Goal: Transaction & Acquisition: Purchase product/service

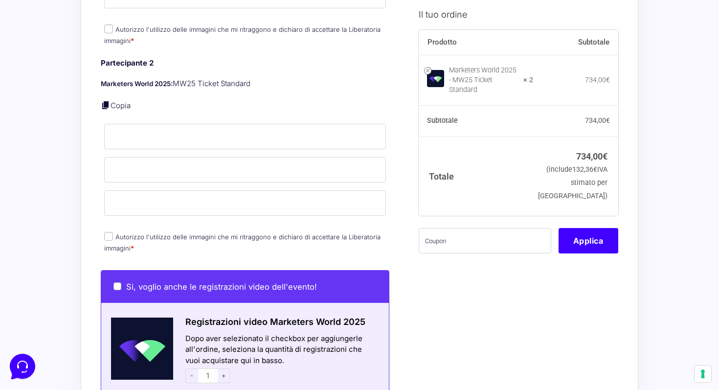
scroll to position [551, 0]
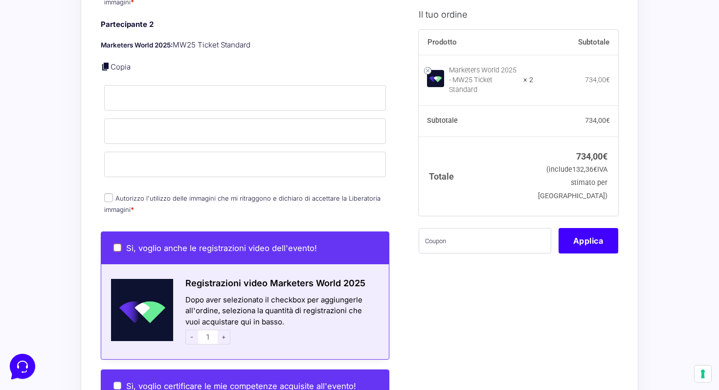
click at [119, 244] on input "Si, voglio anche le registrazioni video dell'evento!" at bounding box center [117, 248] width 8 height 8
checkbox input "true"
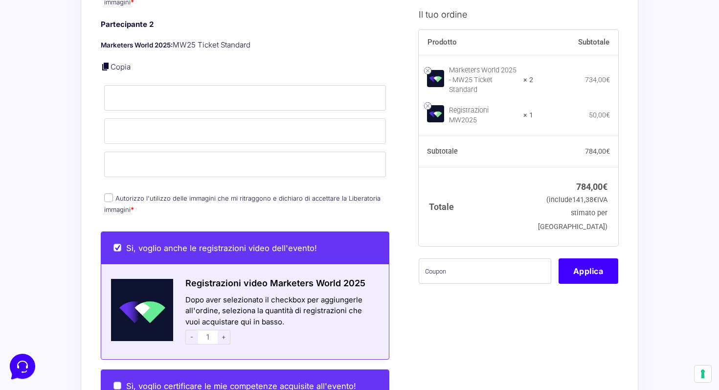
scroll to position [453, 0]
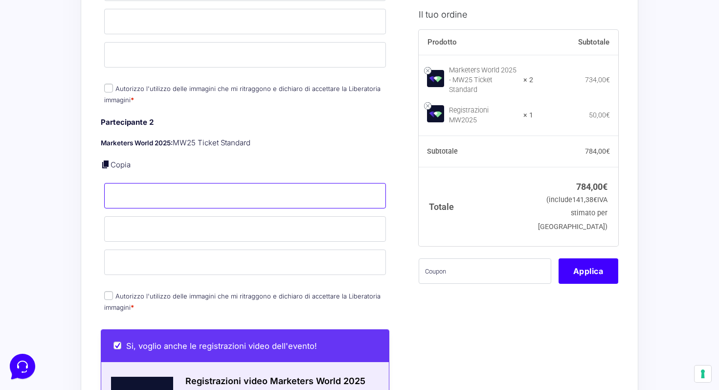
click at [143, 187] on input "Nome *" at bounding box center [245, 195] width 282 height 25
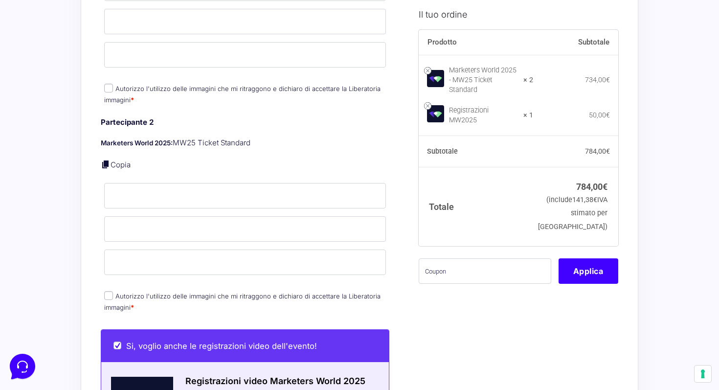
click at [158, 159] on p "Copia" at bounding box center [245, 164] width 289 height 11
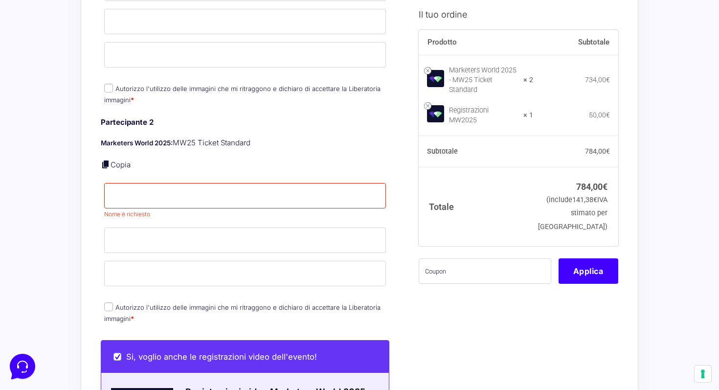
scroll to position [264, 0]
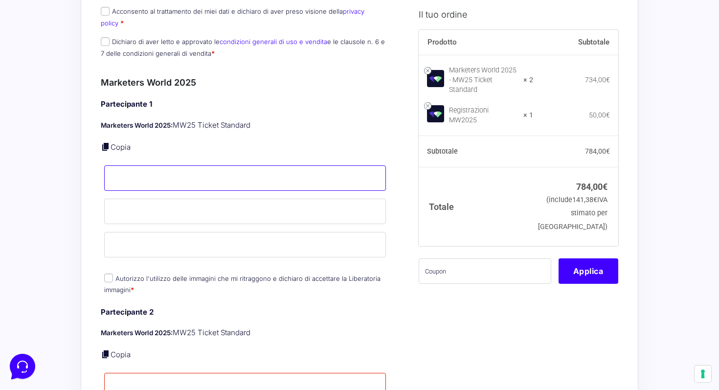
click at [151, 166] on input "Nome *" at bounding box center [245, 177] width 282 height 25
type input "Edoardo"
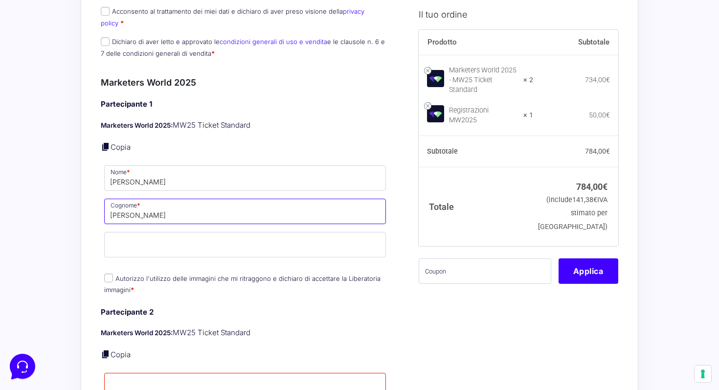
type input "Gherardi"
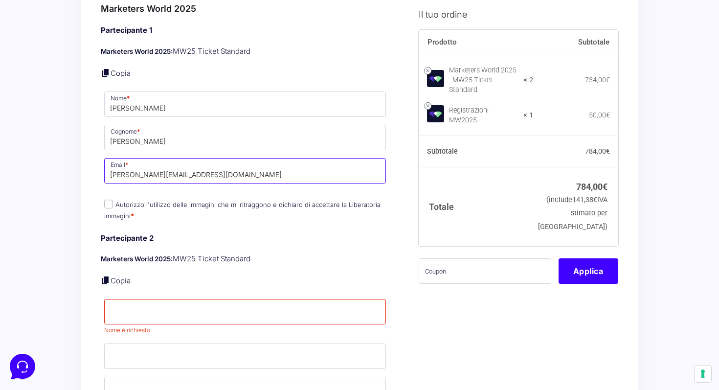
scroll to position [387, 0]
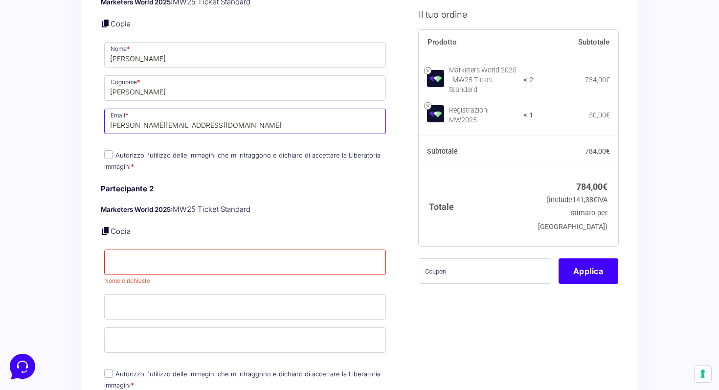
type input "edoardo@mydesignsolution.it"
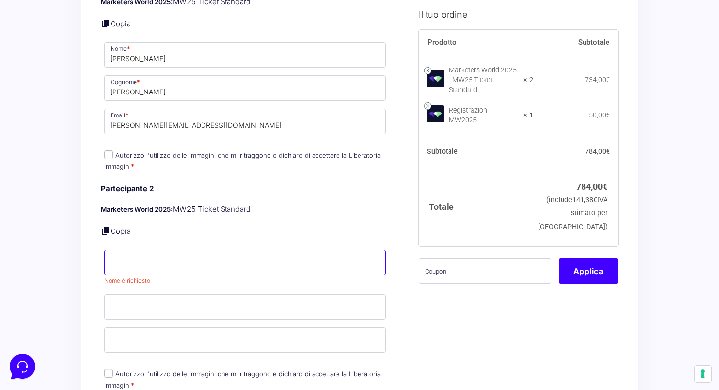
click at [144, 255] on input "Nome *" at bounding box center [245, 261] width 282 height 25
type input "Diego"
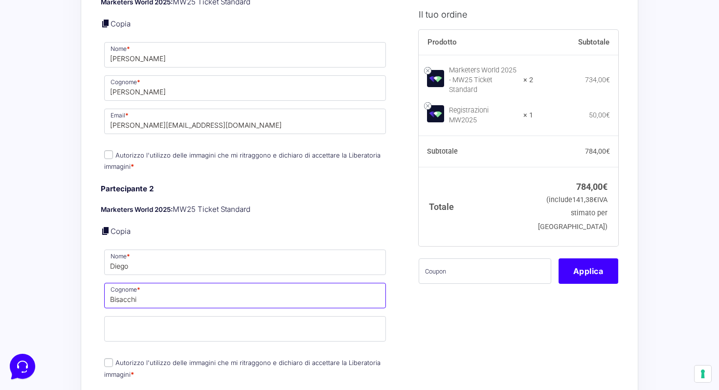
type input "Bisacchi"
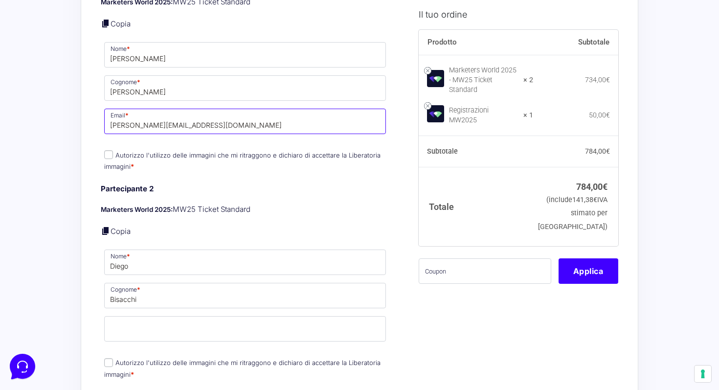
click at [135, 114] on input "edoardo@mydesignsolution.it" at bounding box center [245, 121] width 282 height 25
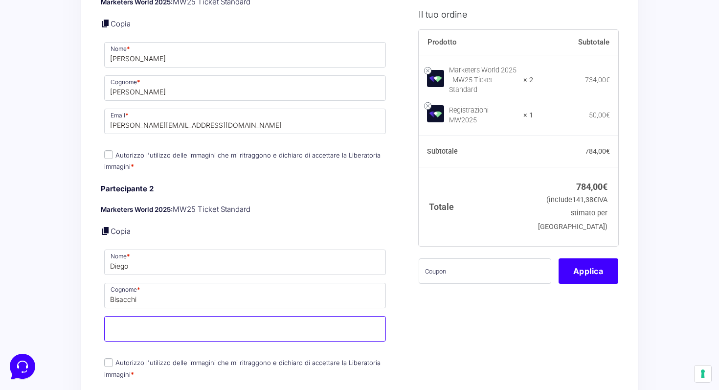
click at [146, 316] on input "Email *" at bounding box center [245, 328] width 282 height 25
paste input "edoardo@mydesignsolution.it"
drag, startPoint x: 136, startPoint y: 326, endPoint x: 80, endPoint y: 326, distance: 55.8
click at [80, 326] on div "Acquisti Protetti Reso Gratuito Pagamenti Flessibili Riepilogo Ordine 784,00 € …" at bounding box center [359, 352] width 719 height 1478
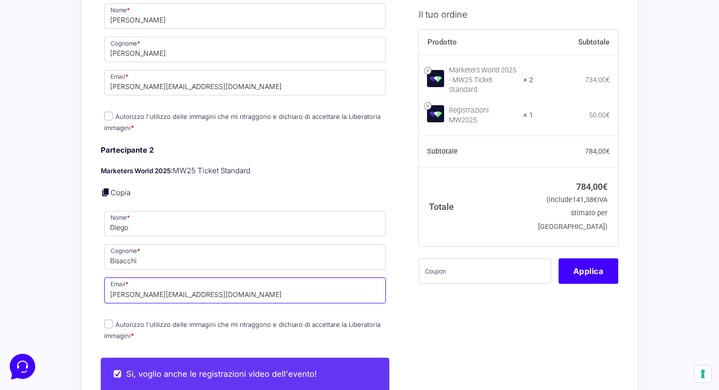
scroll to position [484, 0]
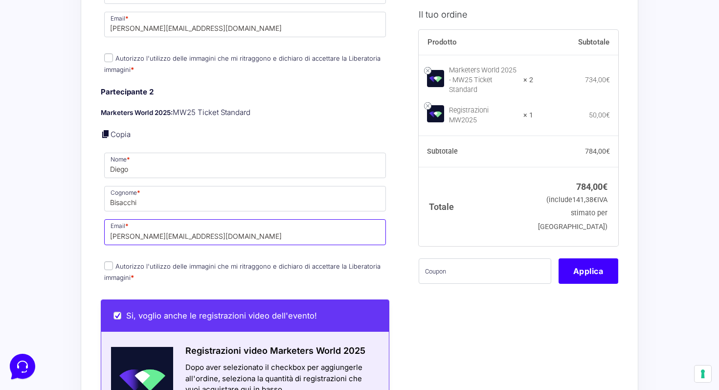
type input "diego@mydesignsolution.it"
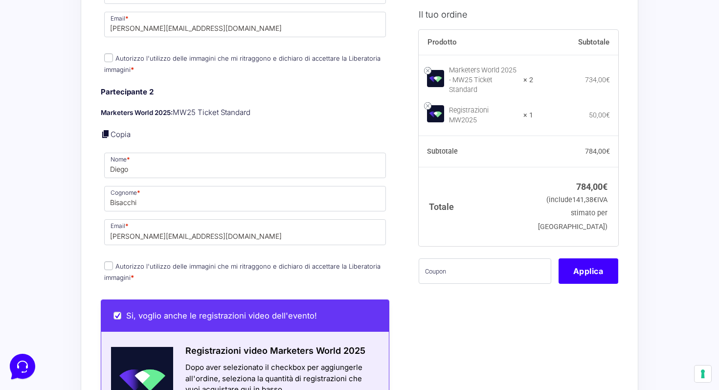
click at [113, 262] on label "Autorizzo l'utilizzo delle immagini che mi ritraggono e dichiaro di accettare l…" at bounding box center [242, 271] width 276 height 19
click at [113, 261] on input "Autorizzo l'utilizzo delle immagini che mi ritraggono e dichiaro di accettare l…" at bounding box center [108, 265] width 9 height 9
click at [109, 261] on input "Autorizzo l'utilizzo delle immagini che mi ritraggono e dichiaro di accettare l…" at bounding box center [108, 265] width 9 height 9
checkbox input "true"
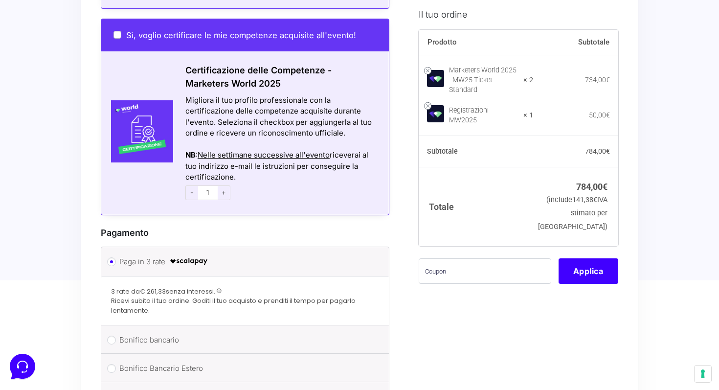
scroll to position [983, 0]
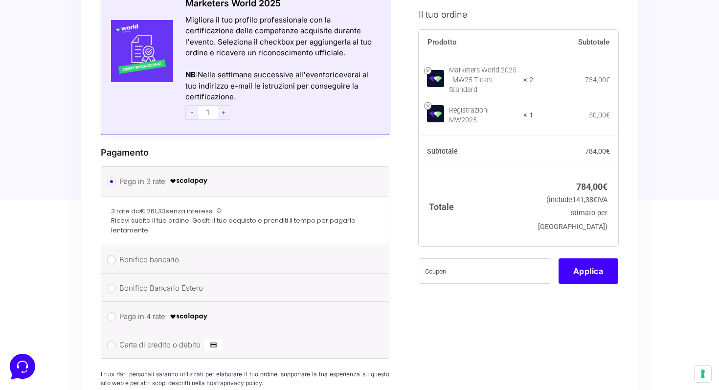
click at [112, 255] on input "Bonifico bancario" at bounding box center [111, 259] width 9 height 9
radio input "true"
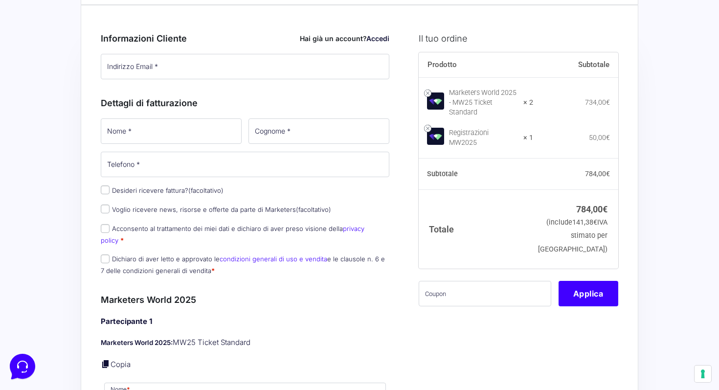
scroll to position [0, 0]
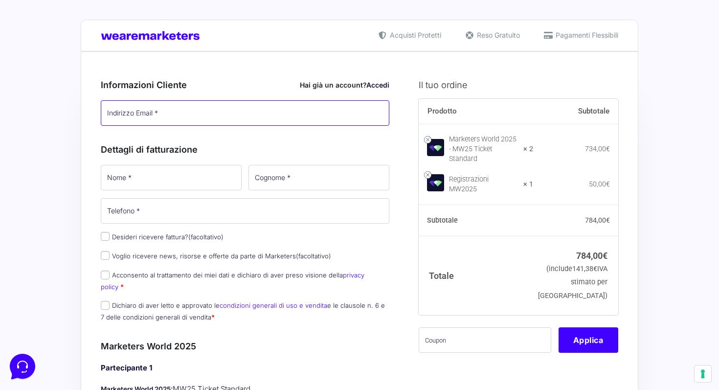
click at [136, 113] on input "Indirizzo Email *" at bounding box center [245, 112] width 289 height 25
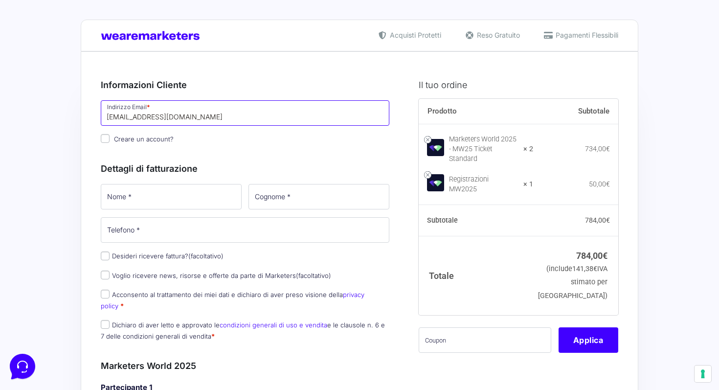
type input "mydesignsolutioncesena@gmail.com"
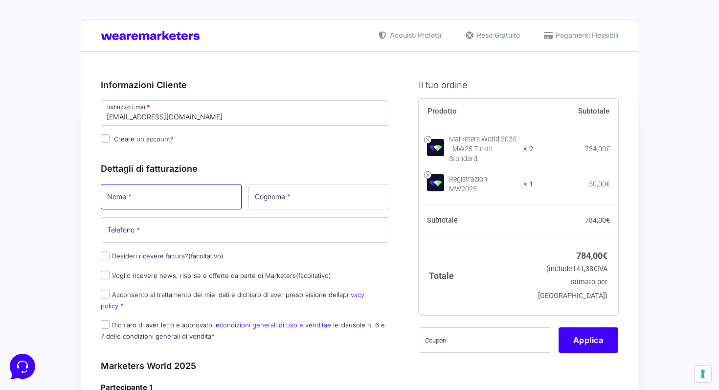
click at [115, 192] on input "Nome *" at bounding box center [171, 196] width 141 height 25
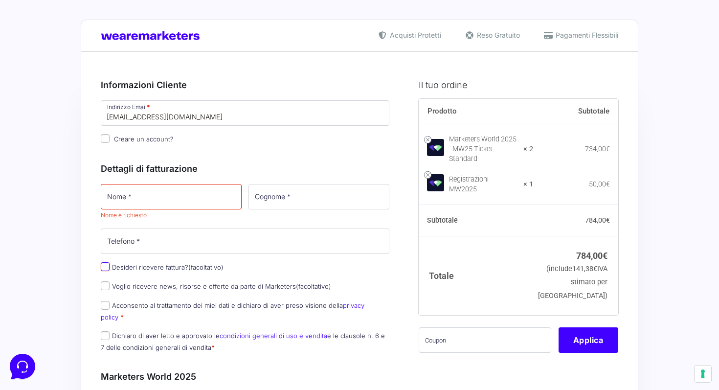
click at [107, 256] on div "Nome * Nome è richiesto Cognome * Telefono * Desideri ricevere fattura? (facolt…" at bounding box center [244, 270] width 295 height 177
click at [107, 267] on input "Desideri ricevere fattura? (facoltativo)" at bounding box center [105, 266] width 9 height 9
checkbox input "true"
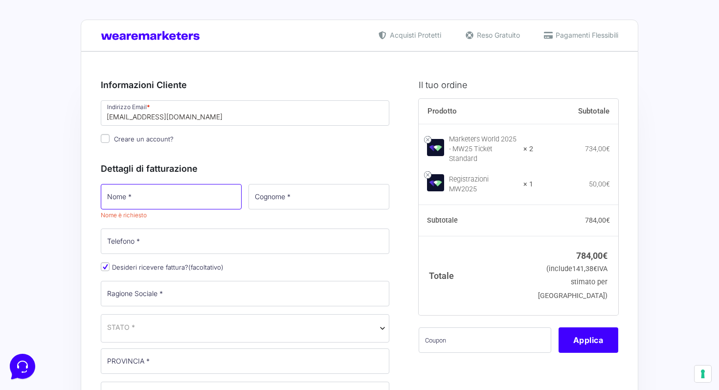
click at [127, 203] on input "Nome *" at bounding box center [171, 196] width 141 height 25
type input "Edordo"
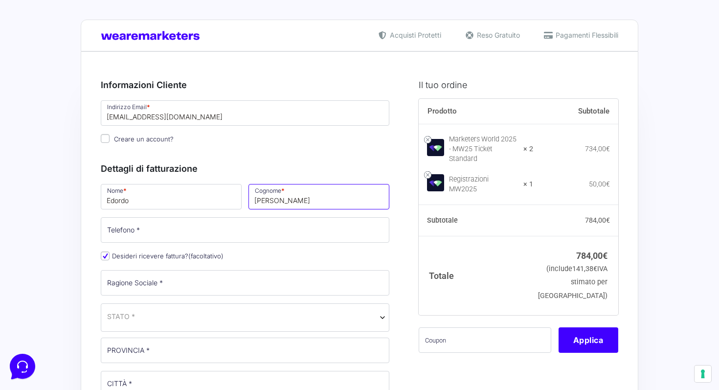
type input "Gherardi"
click at [149, 195] on input "Edordo" at bounding box center [171, 196] width 141 height 25
type input "Edoardo"
click at [138, 231] on input "Telefono *" at bounding box center [245, 229] width 289 height 25
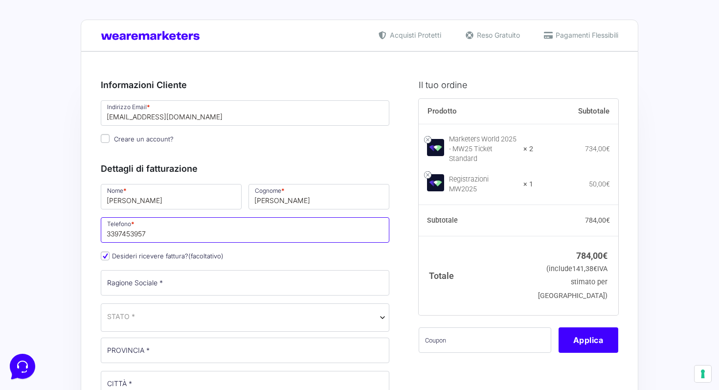
type input "3397453957"
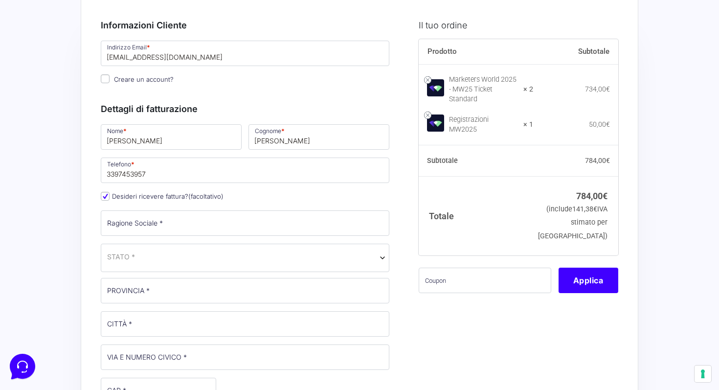
scroll to position [109, 0]
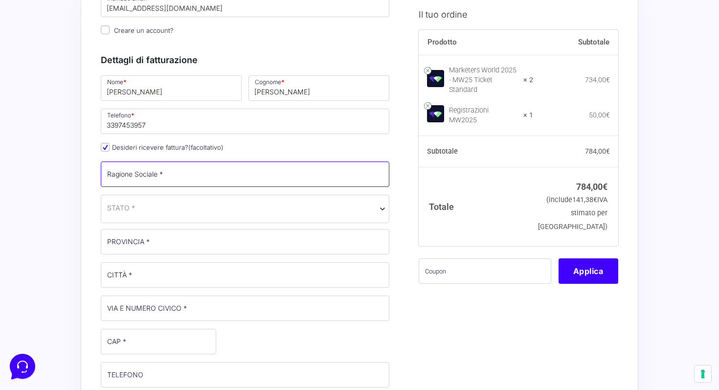
click at [130, 174] on input "Ragione Sociale *" at bounding box center [245, 173] width 289 height 25
type input "my design solution srls"
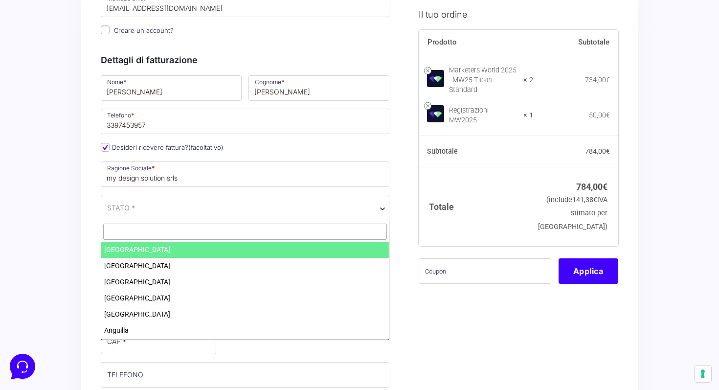
click at [146, 207] on span "STATO *" at bounding box center [245, 208] width 276 height 10
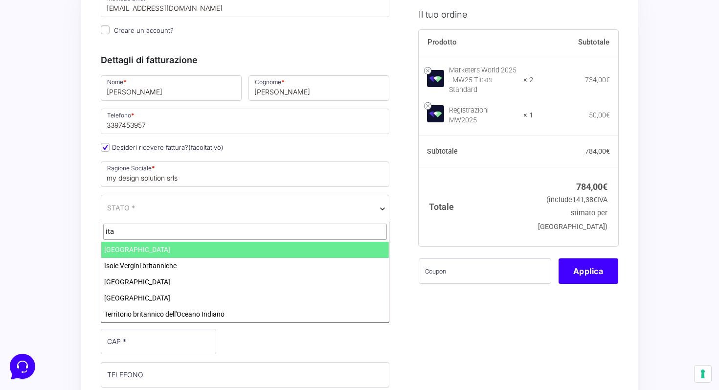
type input "ita"
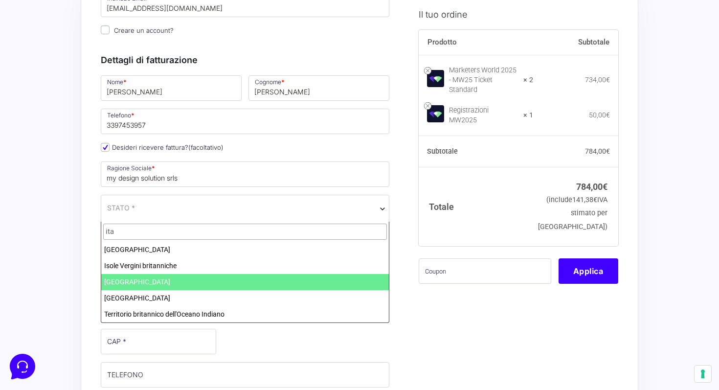
select select "IT"
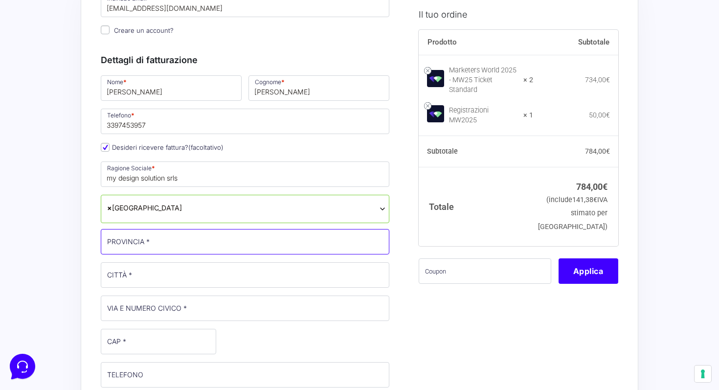
click at [138, 245] on input "PROVINCIA *" at bounding box center [245, 241] width 289 height 25
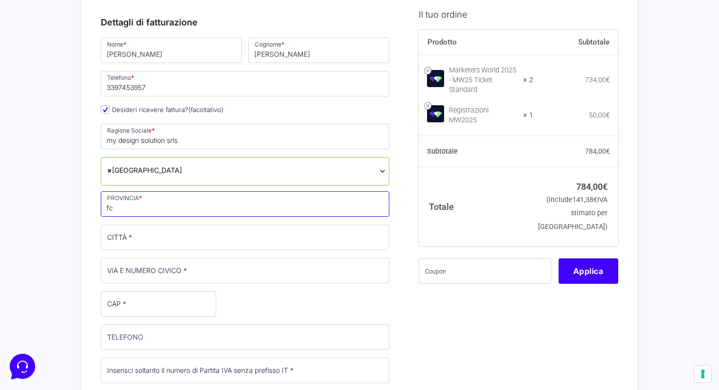
type input "f"
type input "FC"
click at [128, 239] on input "CITTÀ *" at bounding box center [245, 237] width 289 height 25
type input "Cesena"
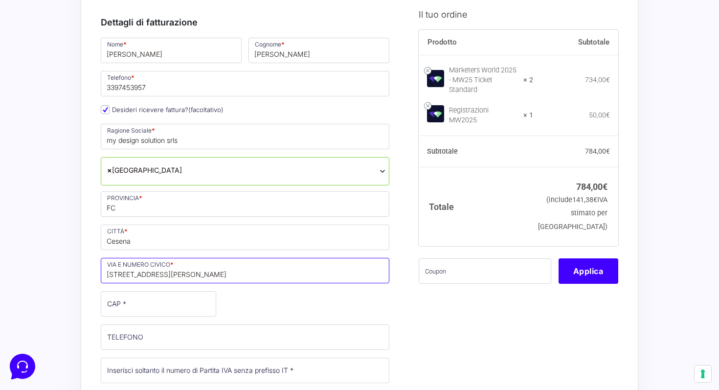
type input "via pio battistini 10"
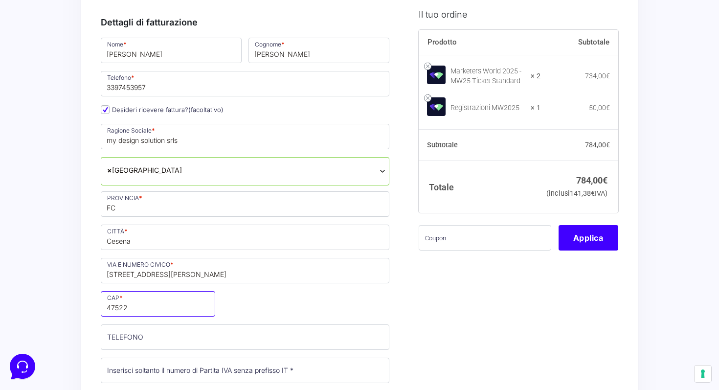
type input "47522"
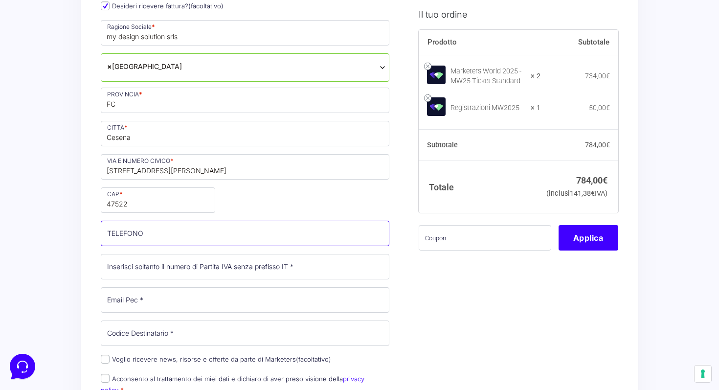
click at [108, 236] on input "TELEFONO (facoltativo)" at bounding box center [245, 233] width 289 height 25
type input "3"
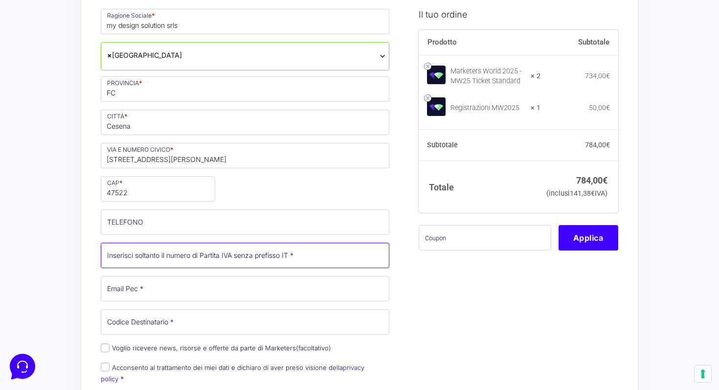
click at [117, 256] on input "Partita Iva *" at bounding box center [245, 255] width 289 height 25
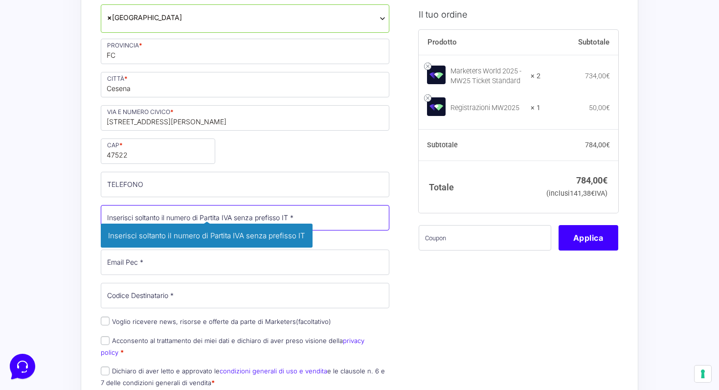
scroll to position [299, 0]
type input "0"
paste input "04806030401"
type input "04806030401"
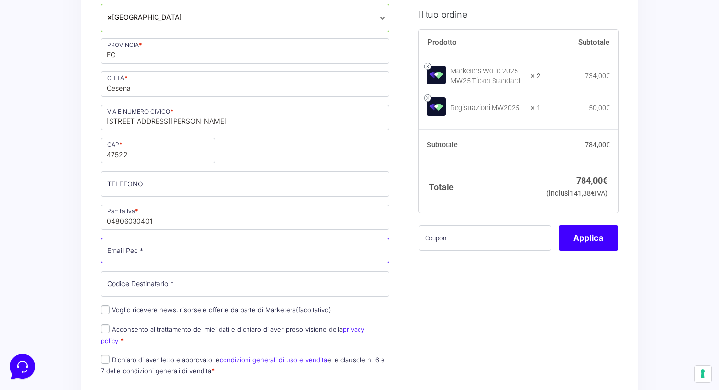
click at [119, 251] on input "Email Pec *" at bounding box center [245, 250] width 289 height 25
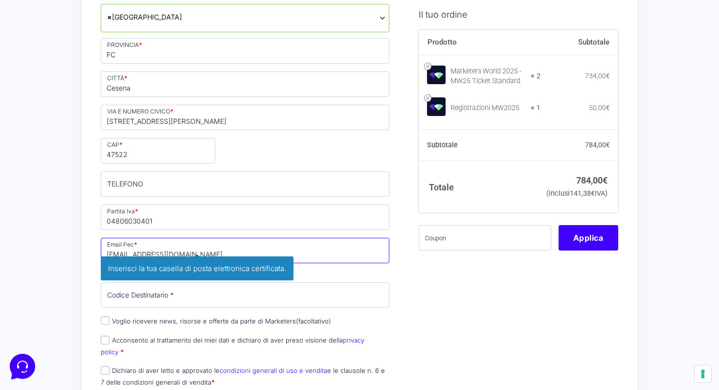
type input "mydesignsolution2025@pec.it"
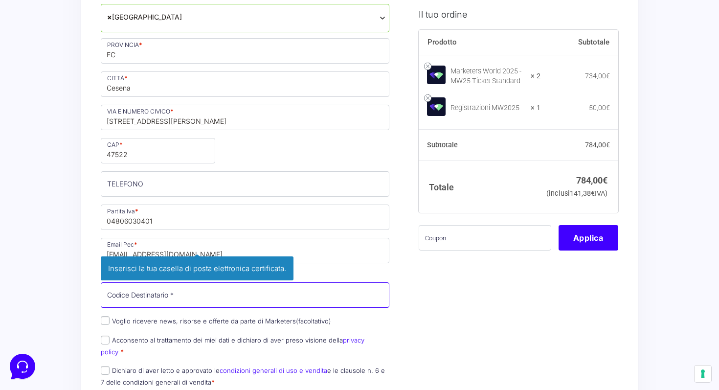
click at [116, 292] on div "Nome * Edoardo Cognome * Gherardi Telefono * 3397453957 Desideri ricevere fattu…" at bounding box center [244, 138] width 295 height 511
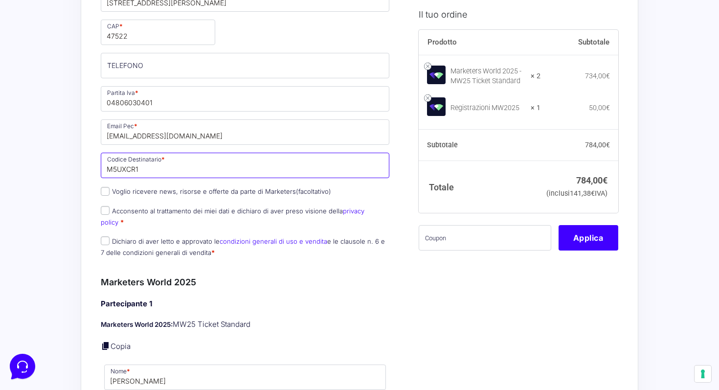
type input "M5UXCR1"
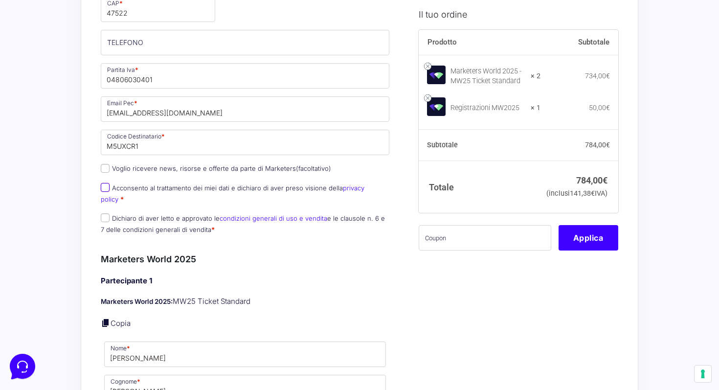
click at [105, 191] on input "Acconsento al trattamento dei miei dati e dichiaro di aver preso visione della …" at bounding box center [105, 187] width 9 height 9
checkbox input "true"
click at [105, 213] on input "Dichiaro di aver letto e approvato le condizioni generali di uso e vendita e le…" at bounding box center [105, 217] width 9 height 9
checkbox input "true"
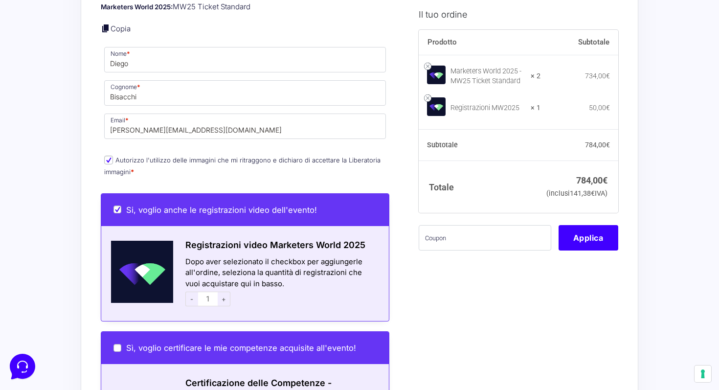
scroll to position [961, 0]
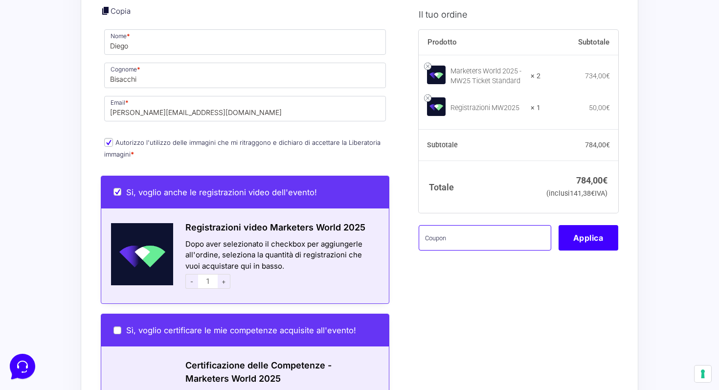
click at [508, 250] on input "text" at bounding box center [485, 237] width 133 height 25
click at [610, 250] on button "Applica" at bounding box center [589, 237] width 60 height 25
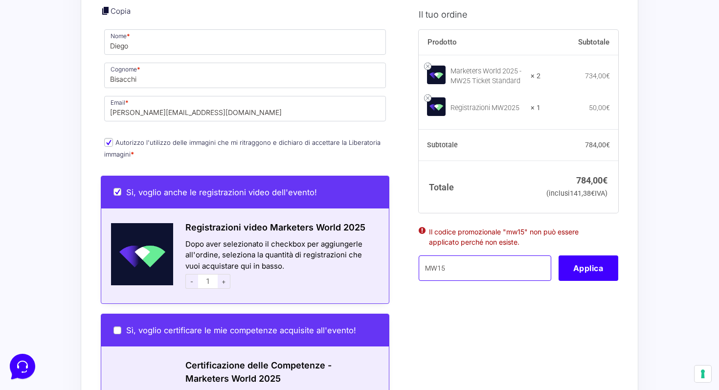
click at [469, 281] on input "MW15" at bounding box center [485, 267] width 133 height 25
type input "MW15F"
click at [572, 281] on button "Applica" at bounding box center [589, 267] width 60 height 25
click at [585, 281] on button "Applica" at bounding box center [589, 267] width 60 height 25
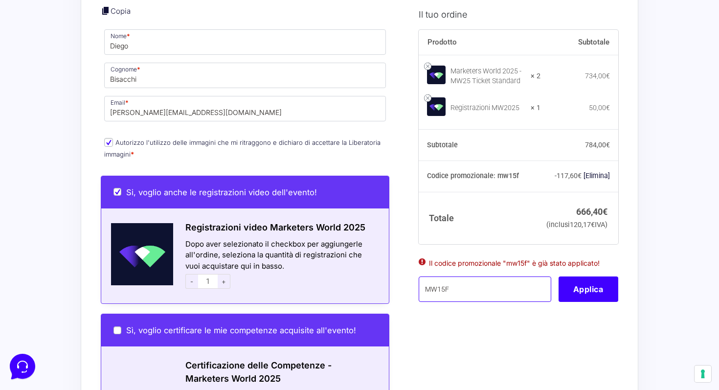
click at [515, 301] on input "MW15F" at bounding box center [485, 288] width 133 height 25
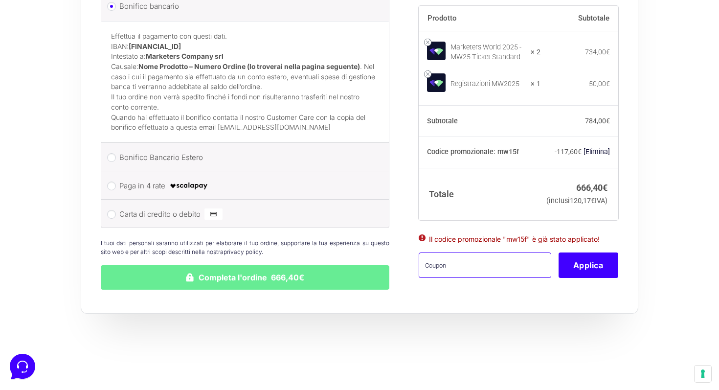
scroll to position [1538, 0]
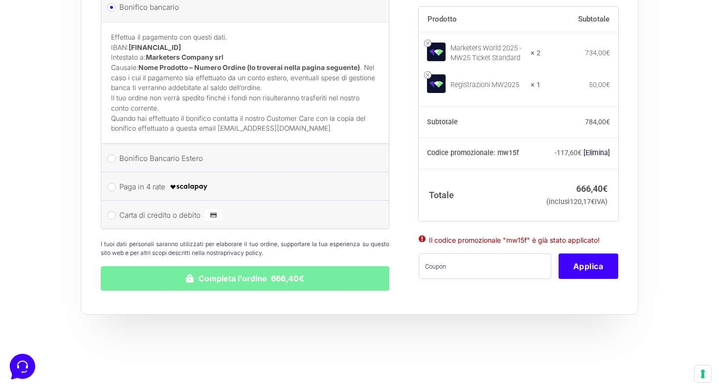
click at [238, 269] on button "Completa l'ordine 666,40€" at bounding box center [245, 278] width 289 height 24
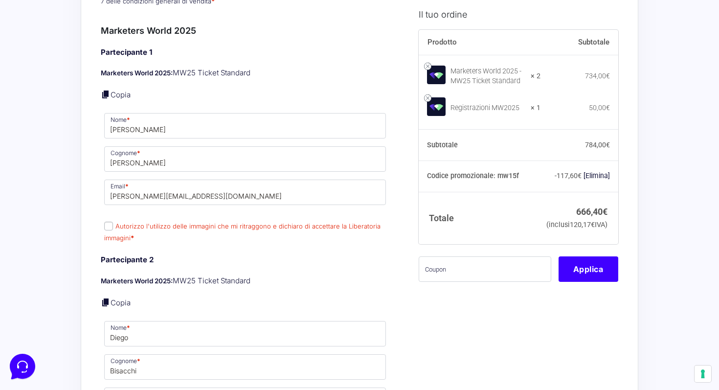
scroll to position [770, 0]
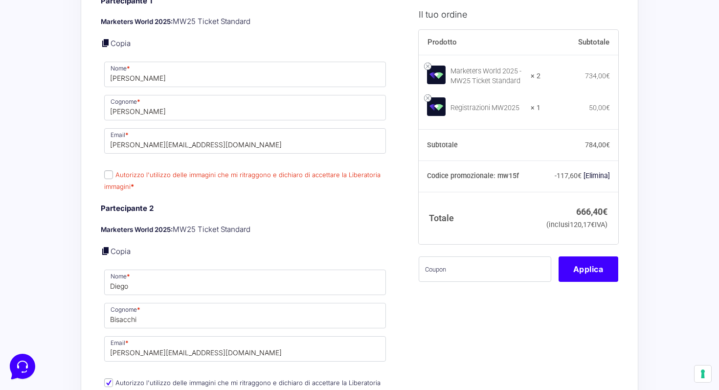
click at [111, 170] on input "Autorizzo l'utilizzo delle immagini che mi ritraggono e dichiaro di accettare l…" at bounding box center [108, 174] width 9 height 9
checkbox input "true"
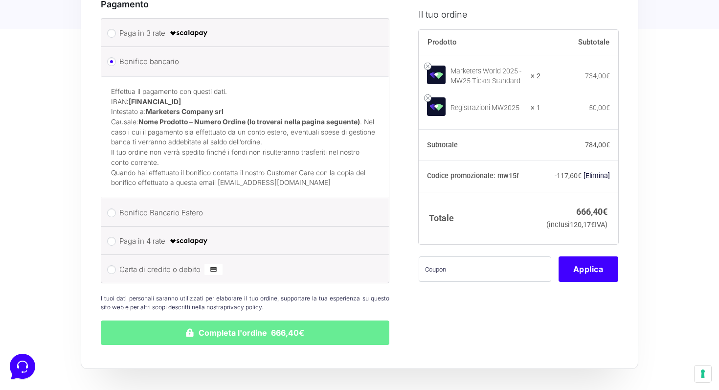
scroll to position [1617, 0]
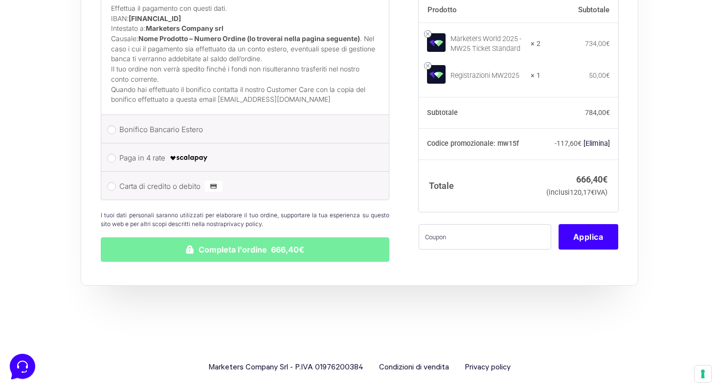
click at [223, 243] on button "Completa l'ordine 666,40€" at bounding box center [245, 249] width 289 height 24
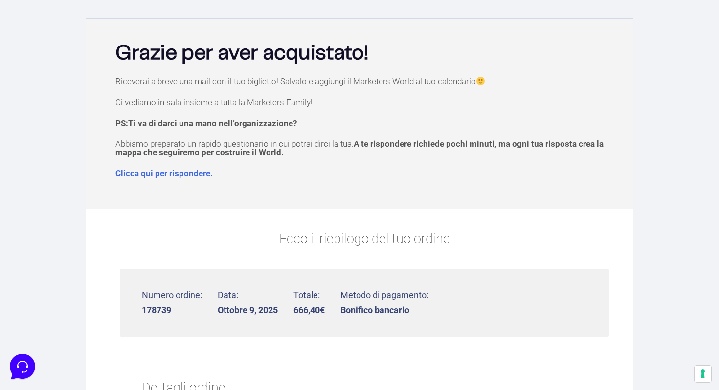
scroll to position [18, 0]
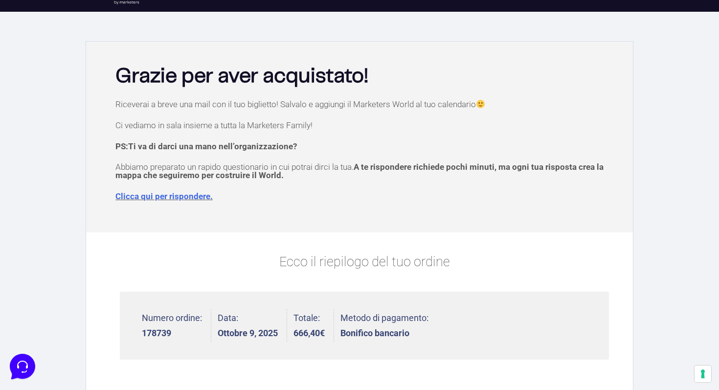
click at [186, 195] on link "Clicca qui per rispondere." at bounding box center [163, 196] width 97 height 10
